Goal: Navigation & Orientation: Go to known website

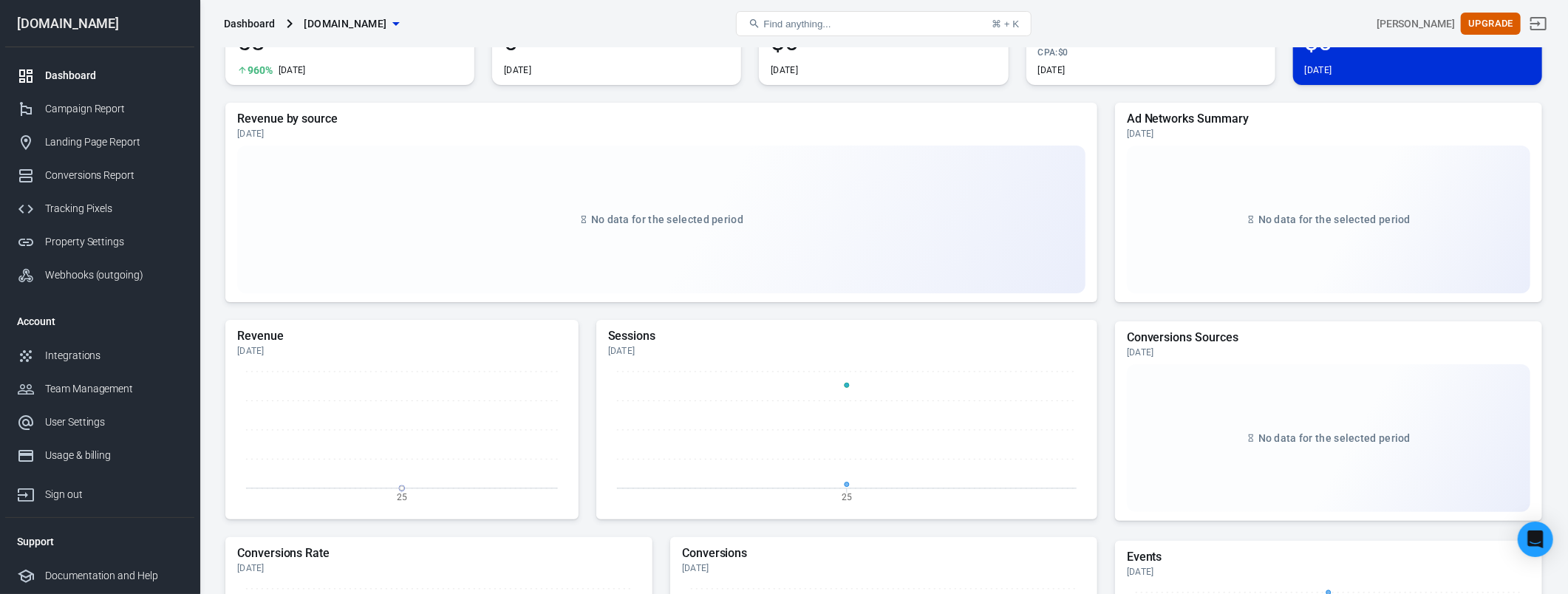
scroll to position [415, 0]
